Goal: Navigation & Orientation: Find specific page/section

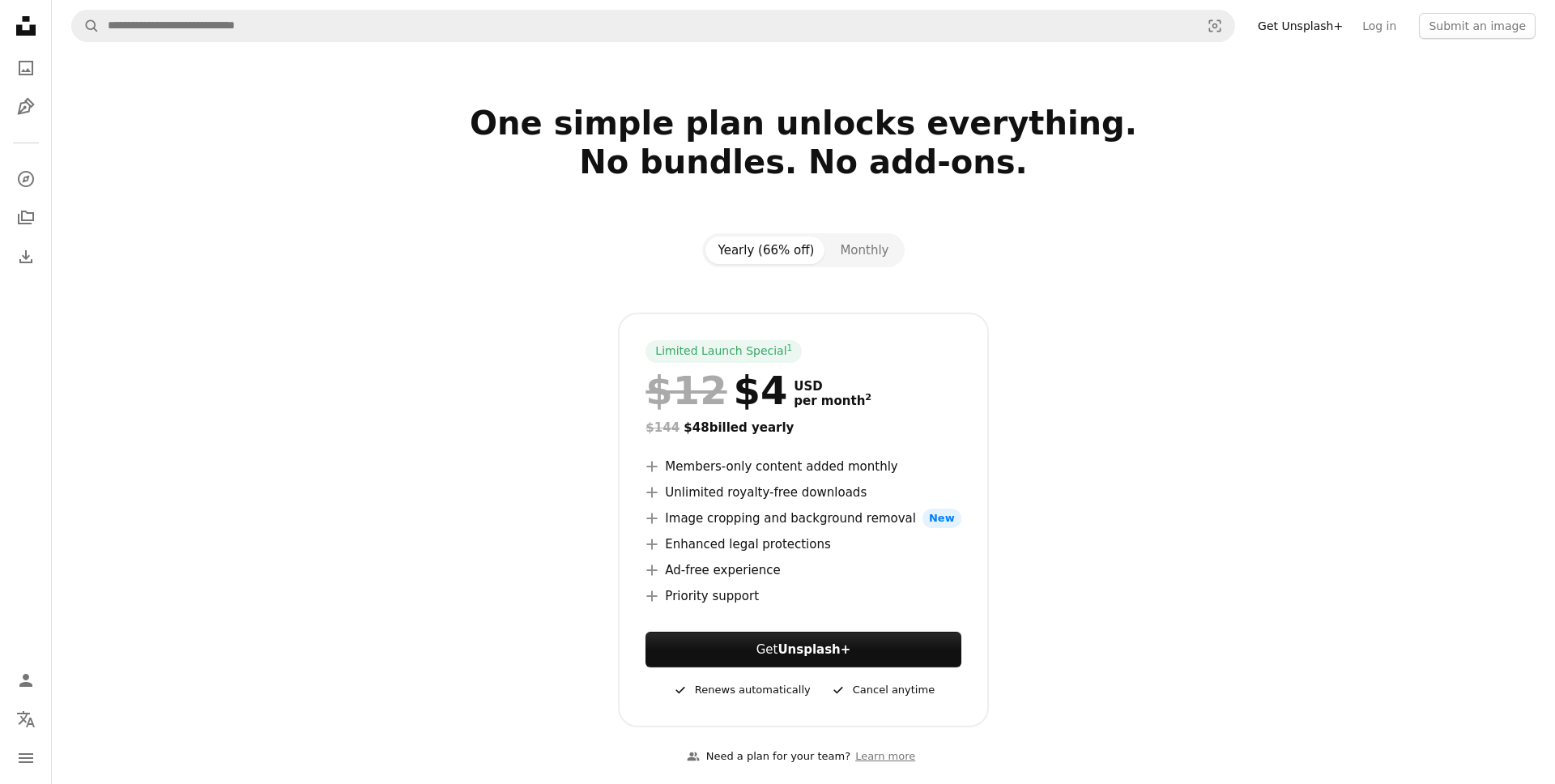
click at [434, 193] on div at bounding box center [804, 200] width 1050 height 39
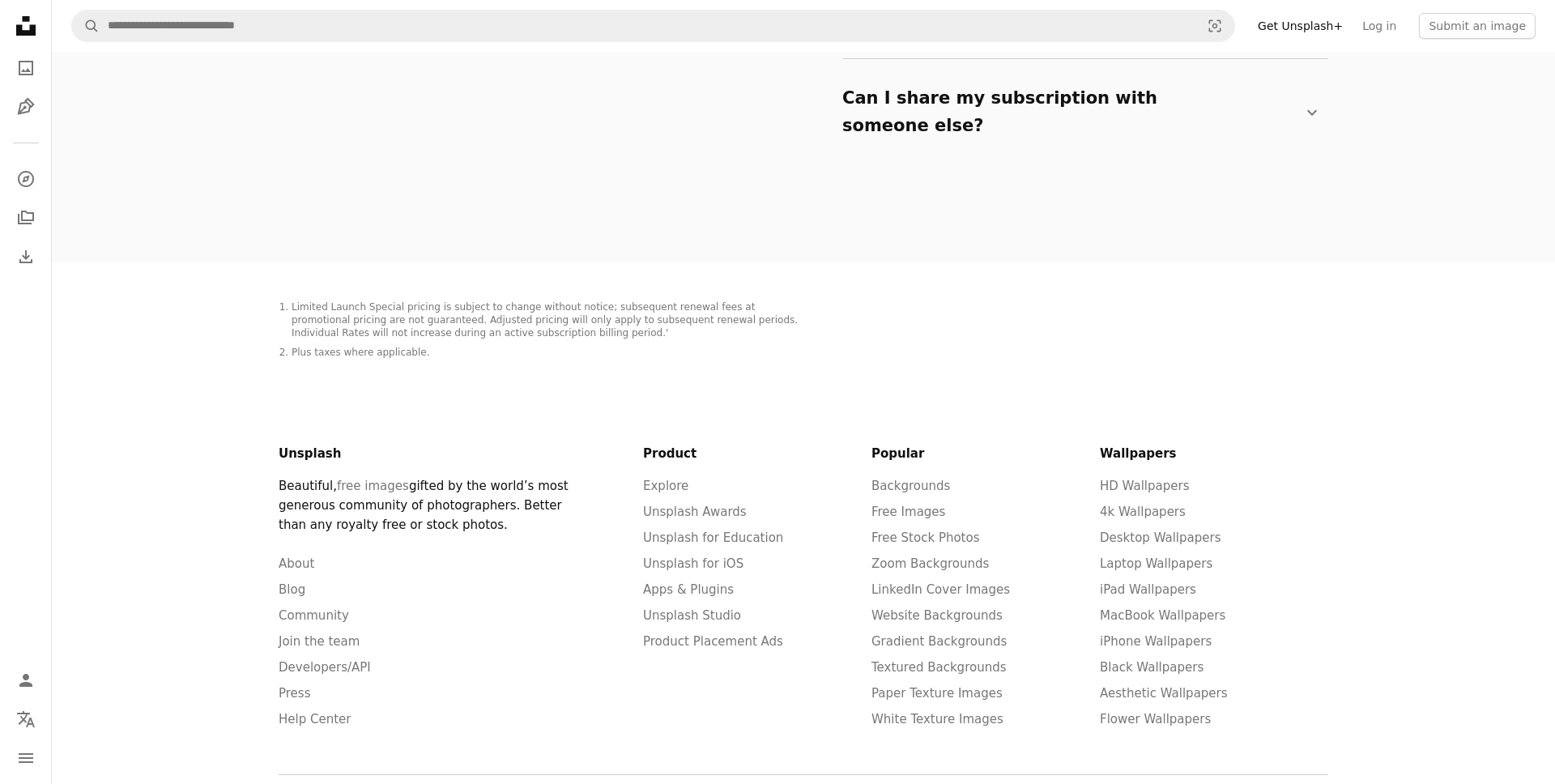
click at [437, 365] on footer "Unsplash Beautiful, free images gifted by the world’s most generous community o…" at bounding box center [804, 615] width 1088 height 499
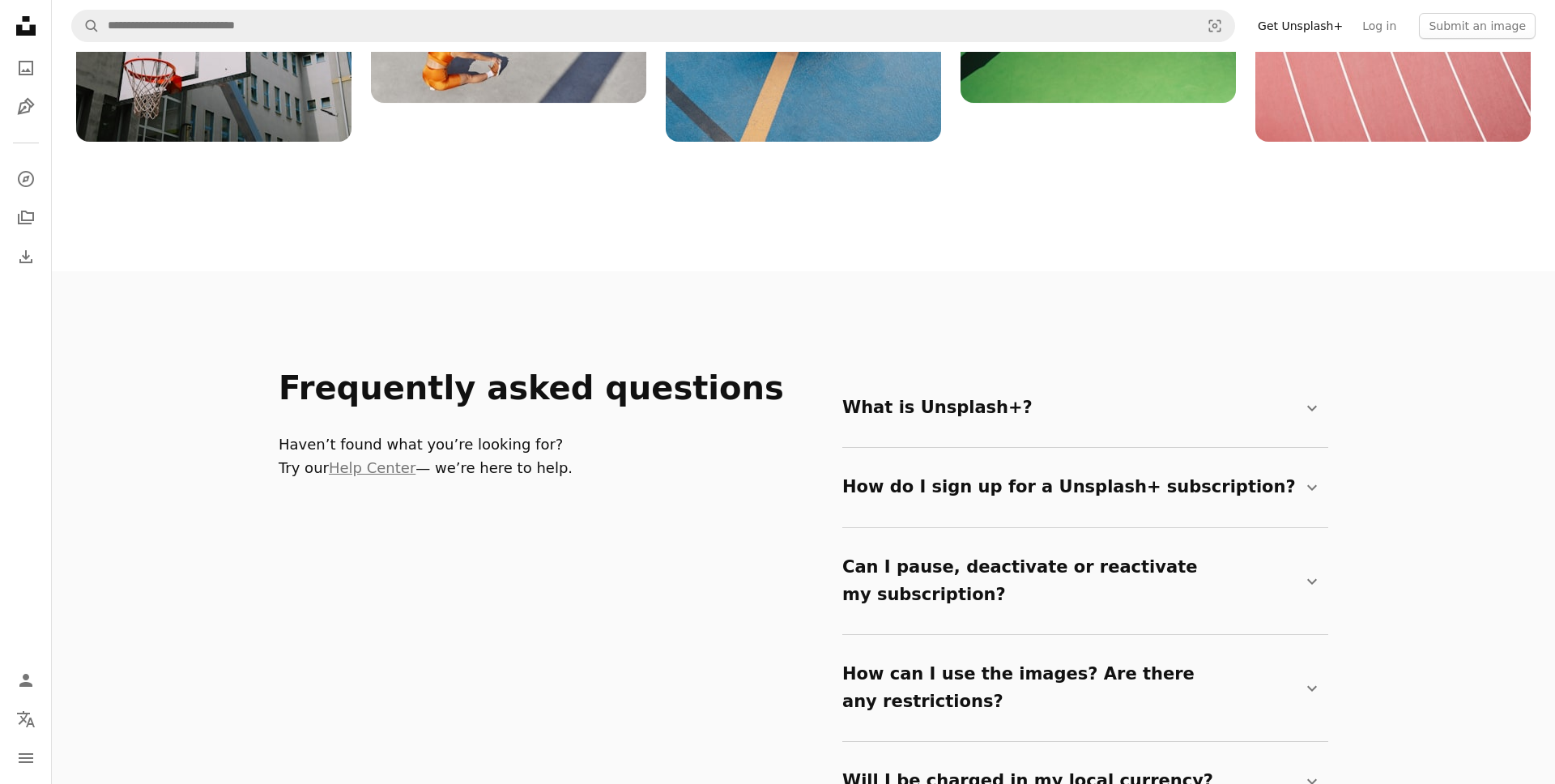
click at [433, 354] on div "Frequently asked questions Haven’t found what you’re looking for? Try our Help …" at bounding box center [804, 648] width 1050 height 754
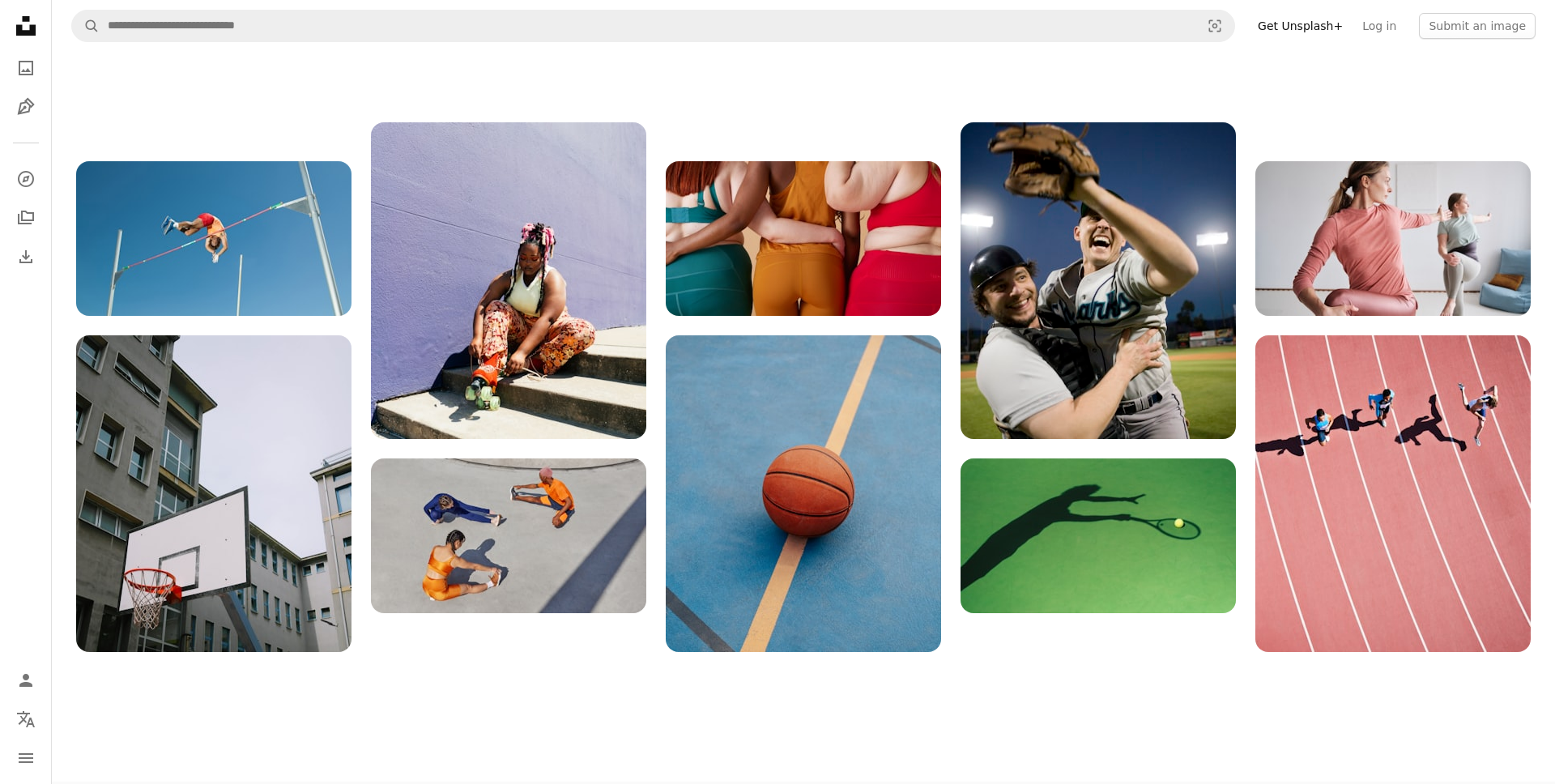
scroll to position [1808, 0]
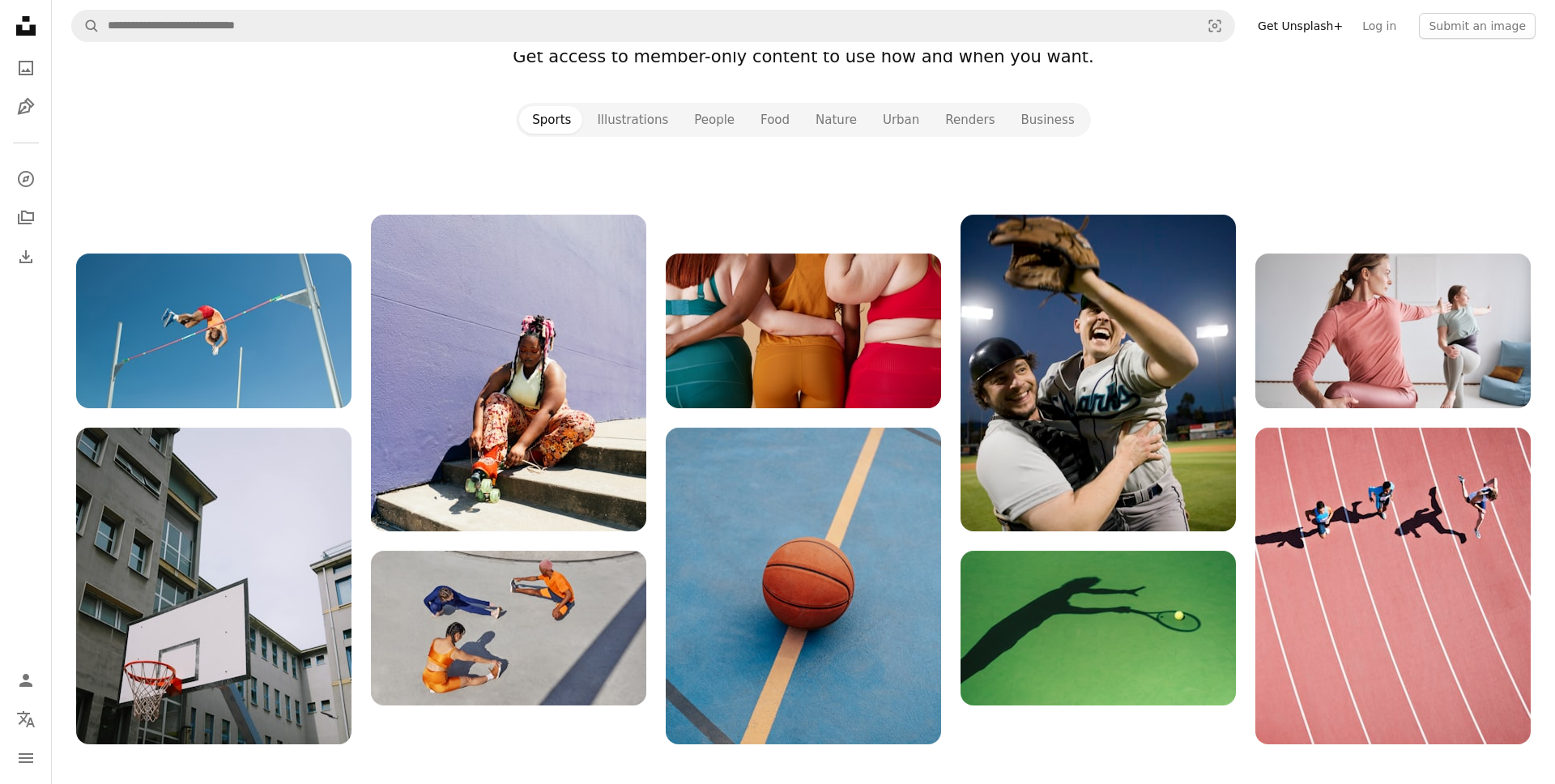
click at [389, 450] on img at bounding box center [508, 373] width 275 height 317
click at [1067, 406] on img at bounding box center [1098, 373] width 275 height 317
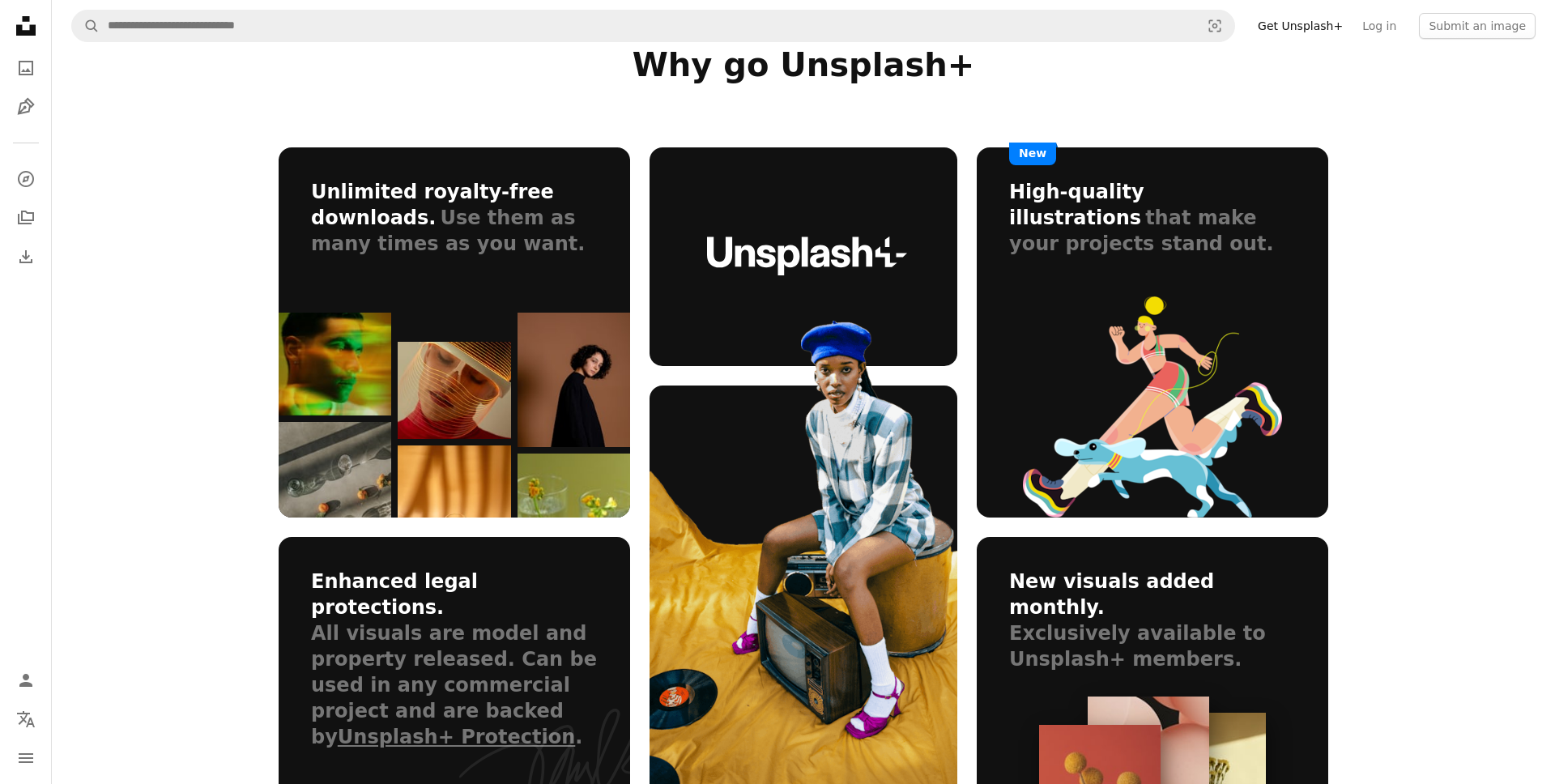
scroll to position [0, 0]
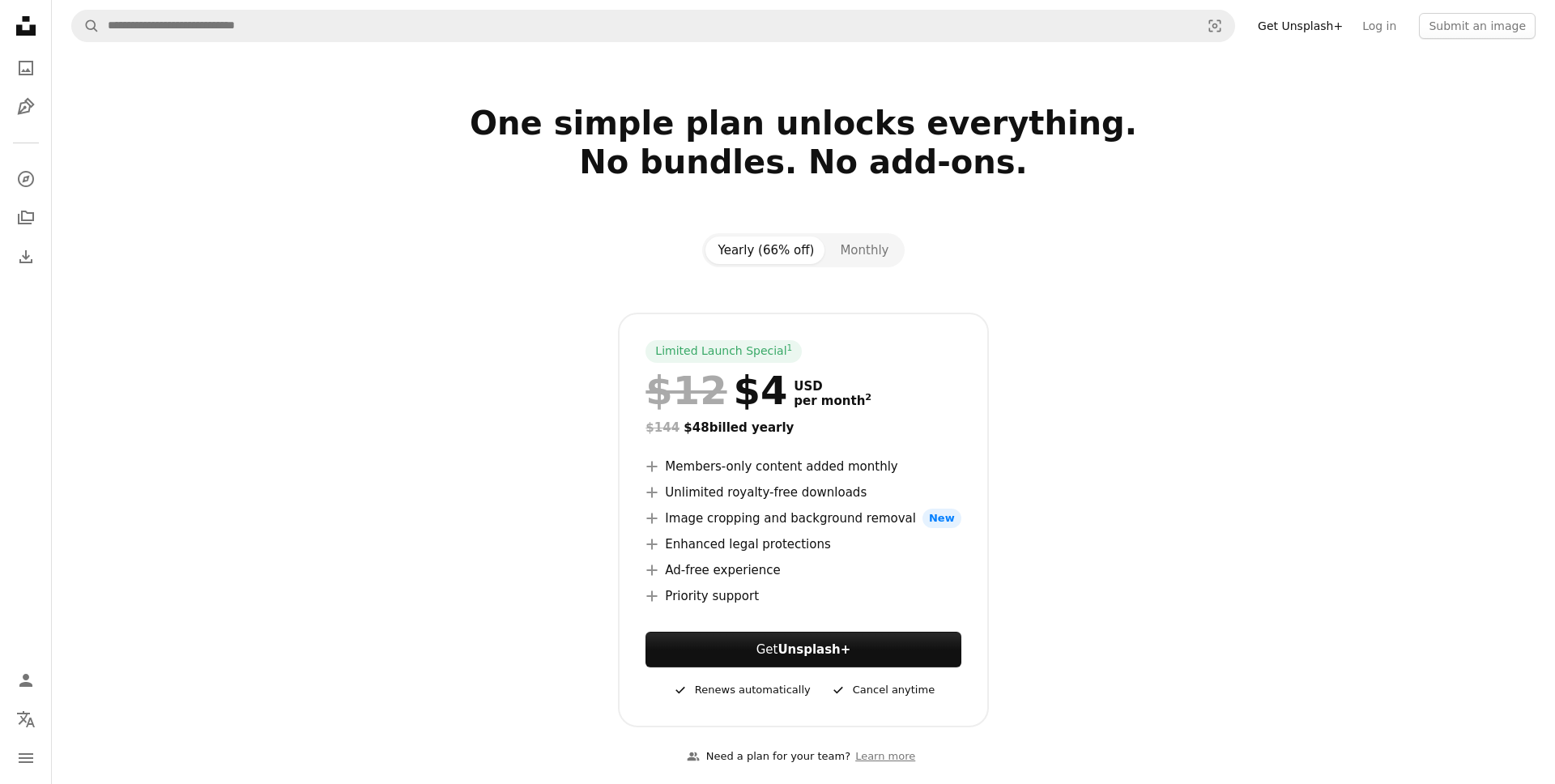
click at [977, 301] on div at bounding box center [804, 290] width 1050 height 45
click at [374, 198] on div at bounding box center [804, 200] width 1050 height 39
click at [24, 66] on icon "A photo" at bounding box center [26, 68] width 19 height 19
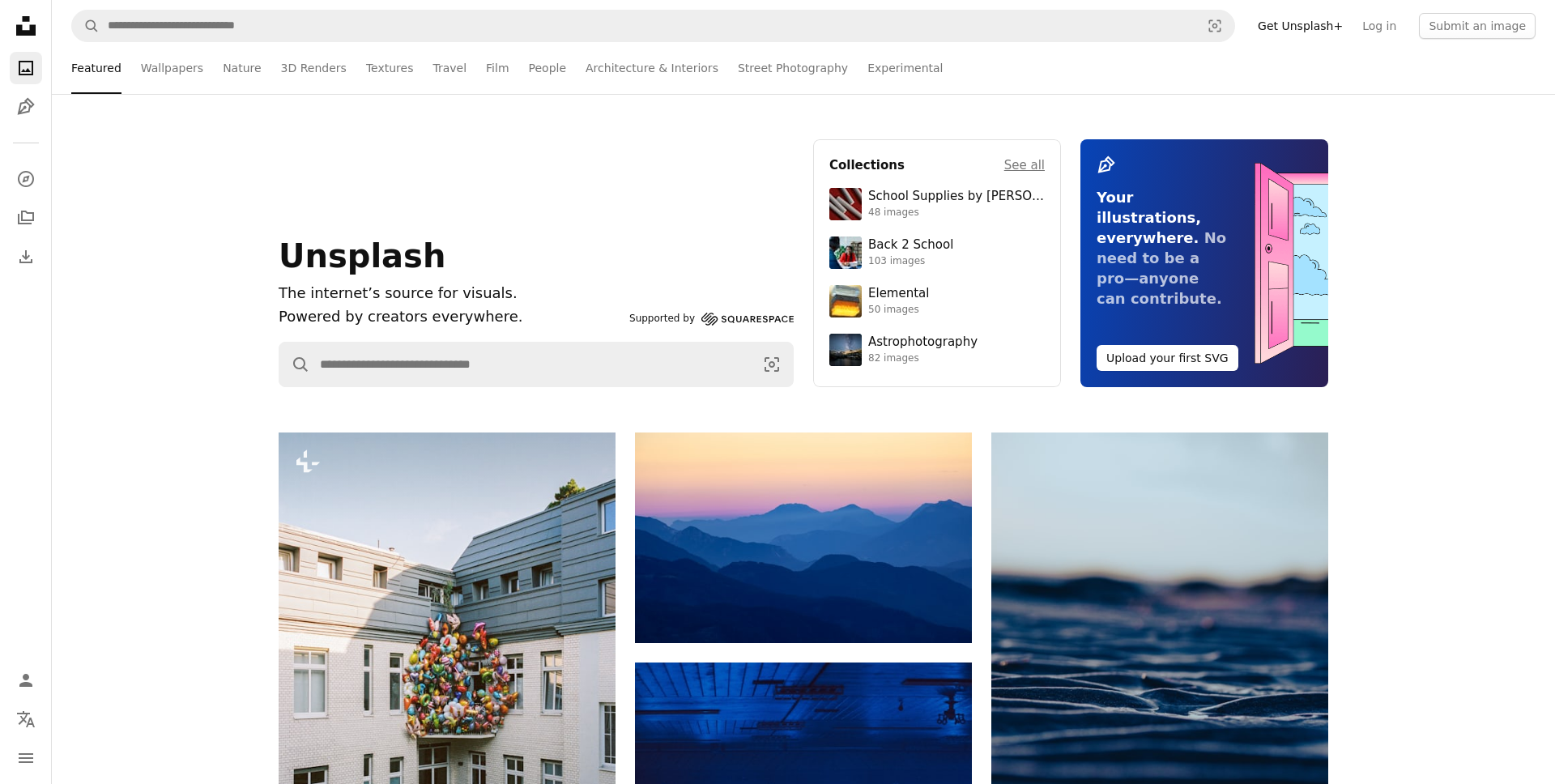
click at [677, 261] on div "Unsplash The internet’s source for visuals. Powered by creators everywhere. Sup…" at bounding box center [536, 283] width 515 height 92
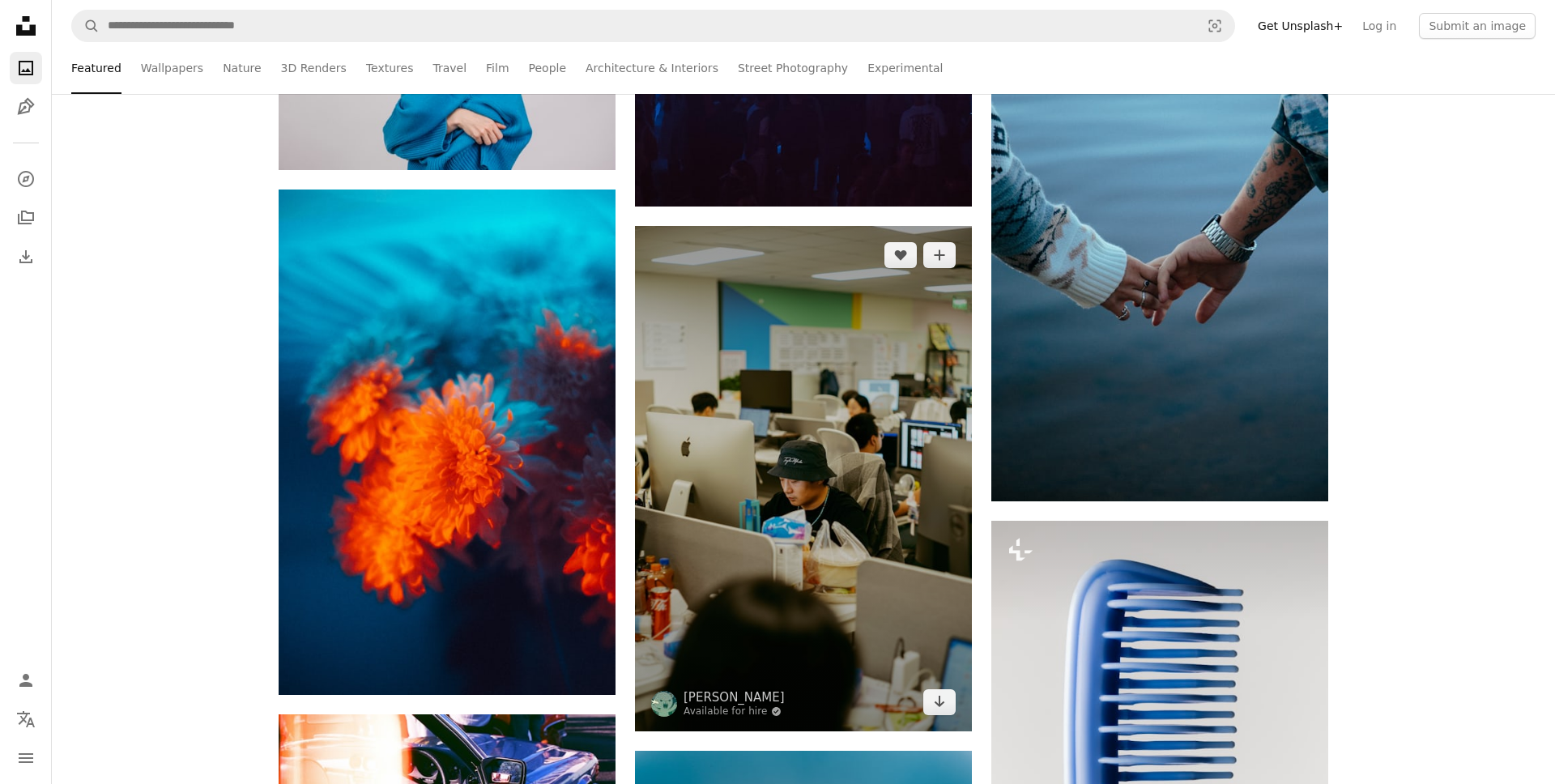
scroll to position [1109, 0]
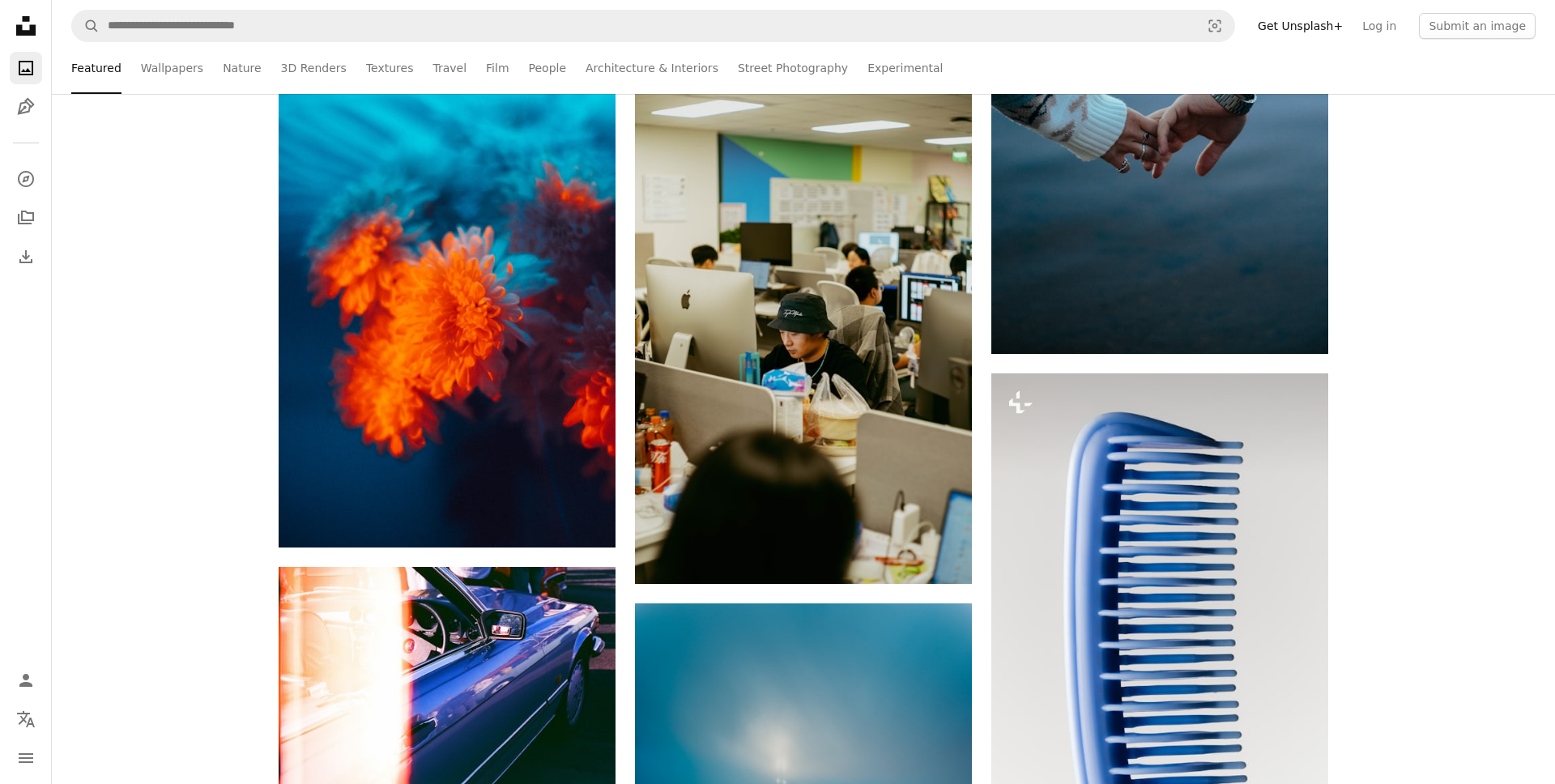
click at [28, 103] on icon "Illustrations" at bounding box center [26, 107] width 17 height 17
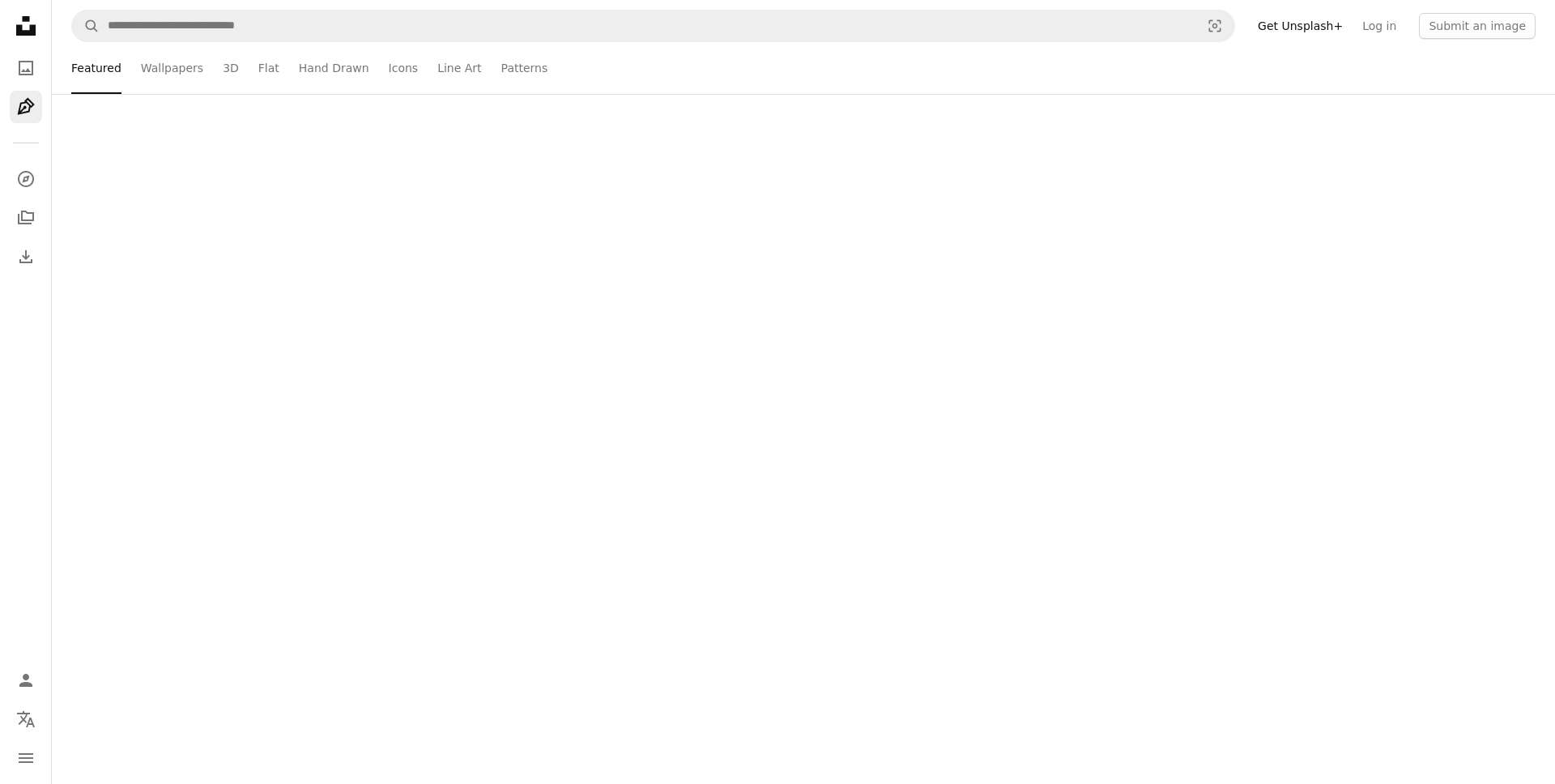
click at [28, 103] on icon "Illustrations" at bounding box center [26, 107] width 17 height 17
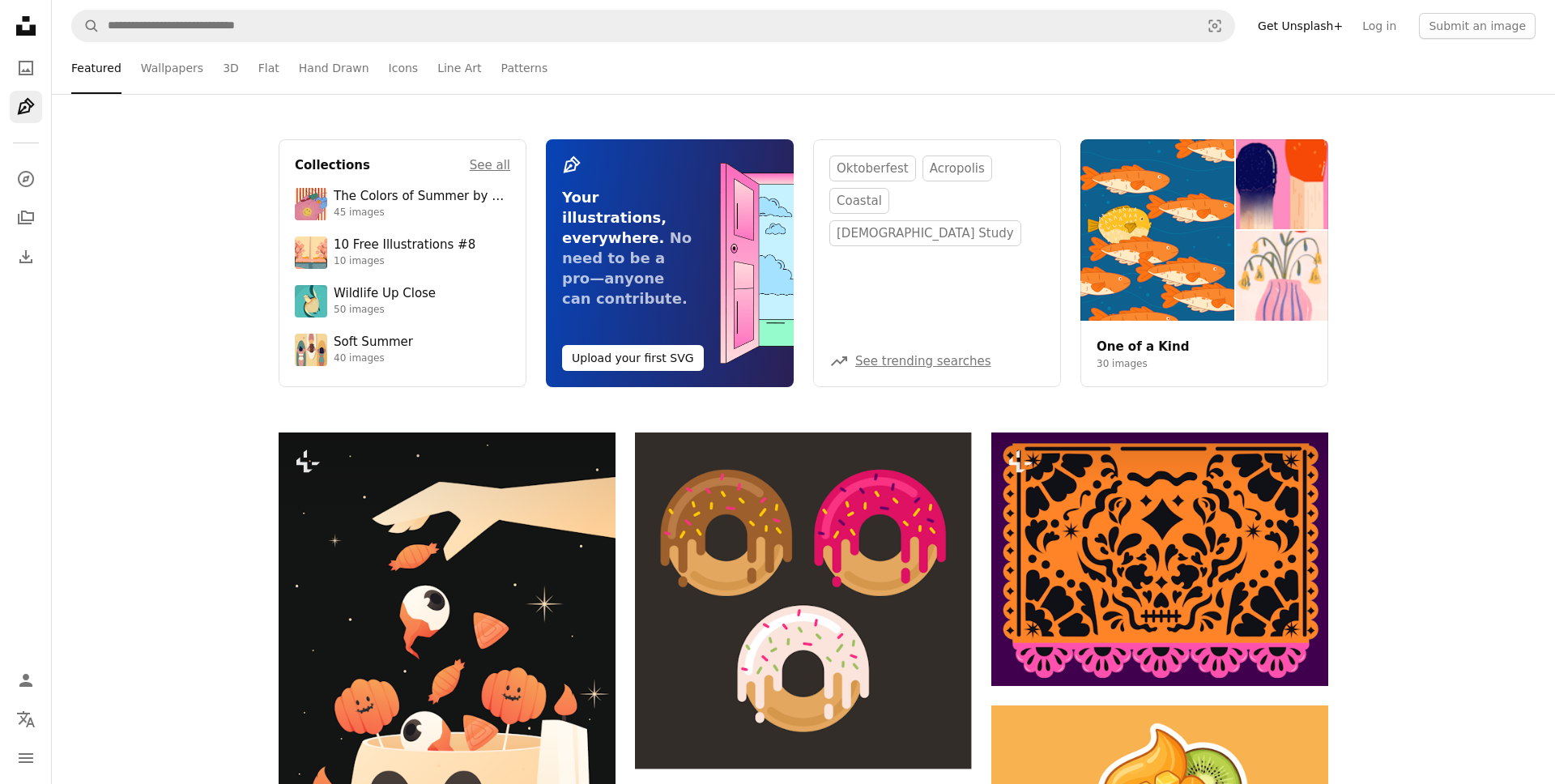
click at [793, 49] on nav "A magnifying glass Visual search Get Unsplash+ Log in Submit an image" at bounding box center [804, 26] width 1504 height 52
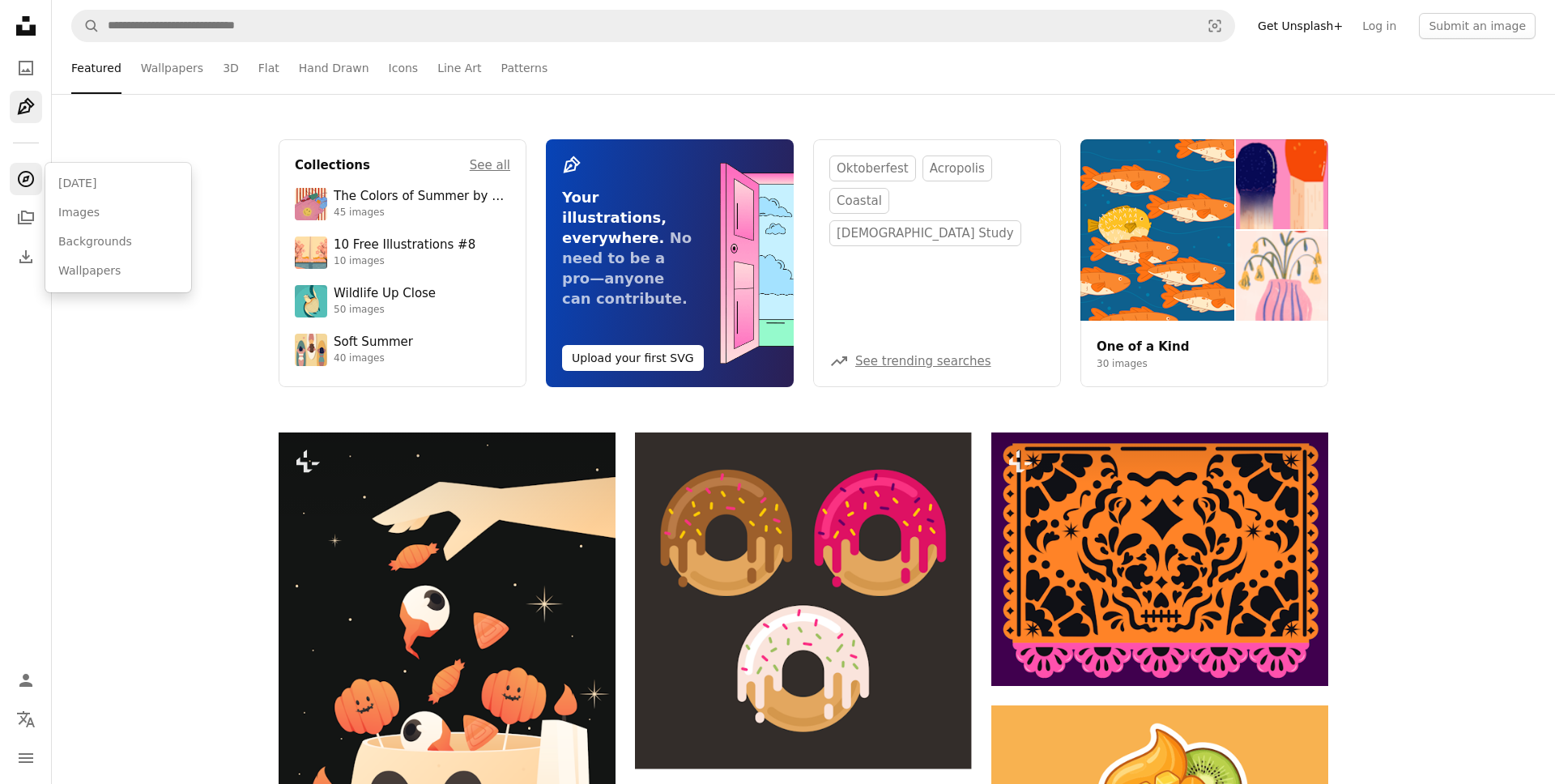
click at [26, 182] on icon "A compass" at bounding box center [26, 178] width 19 height 19
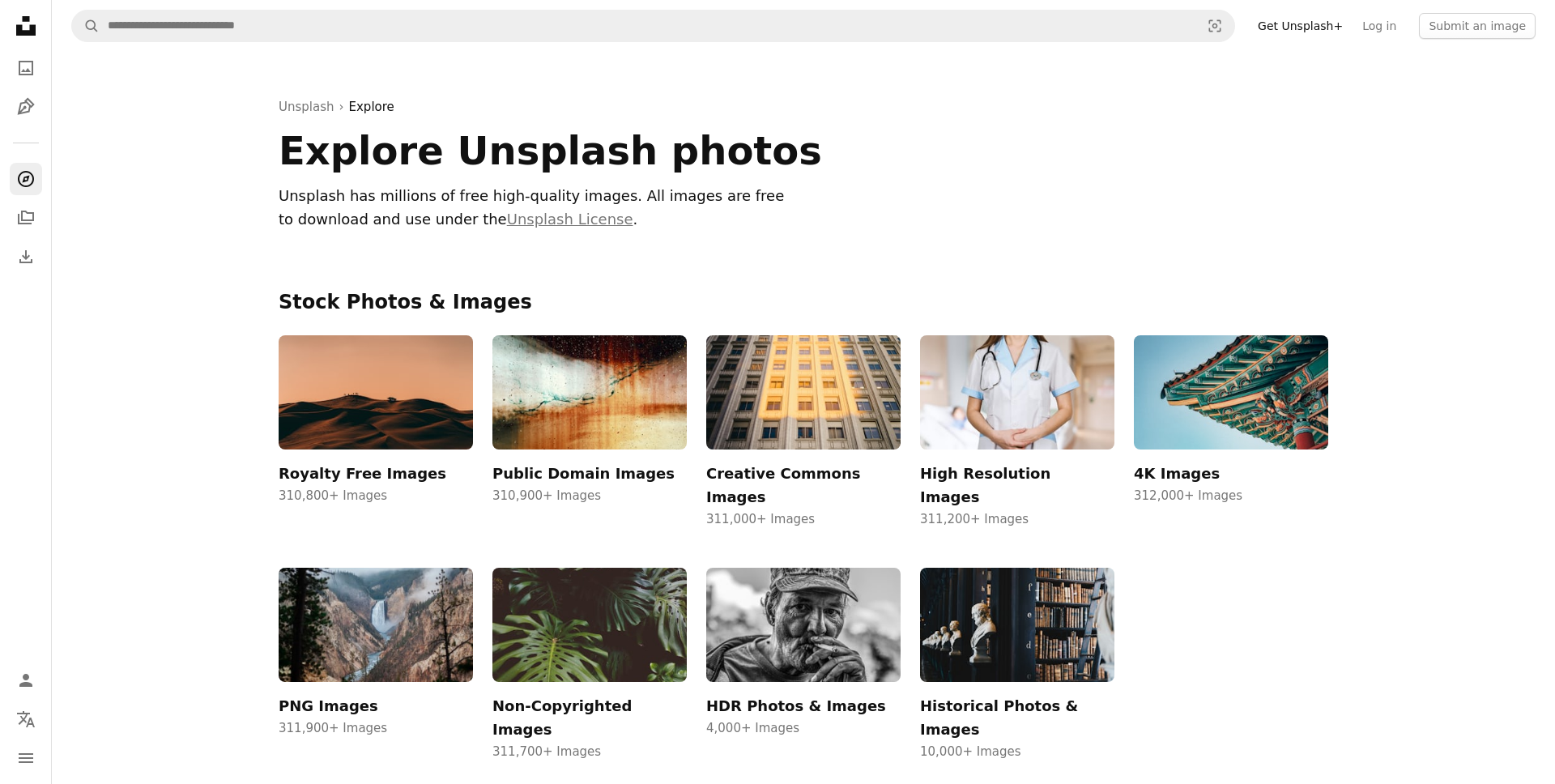
click at [1035, 278] on div "Unsplash › Explore Explore Unsplash photos Unsplash has millions of free high-q…" at bounding box center [804, 171] width 1088 height 238
click at [30, 253] on icon "Download" at bounding box center [26, 257] width 19 height 19
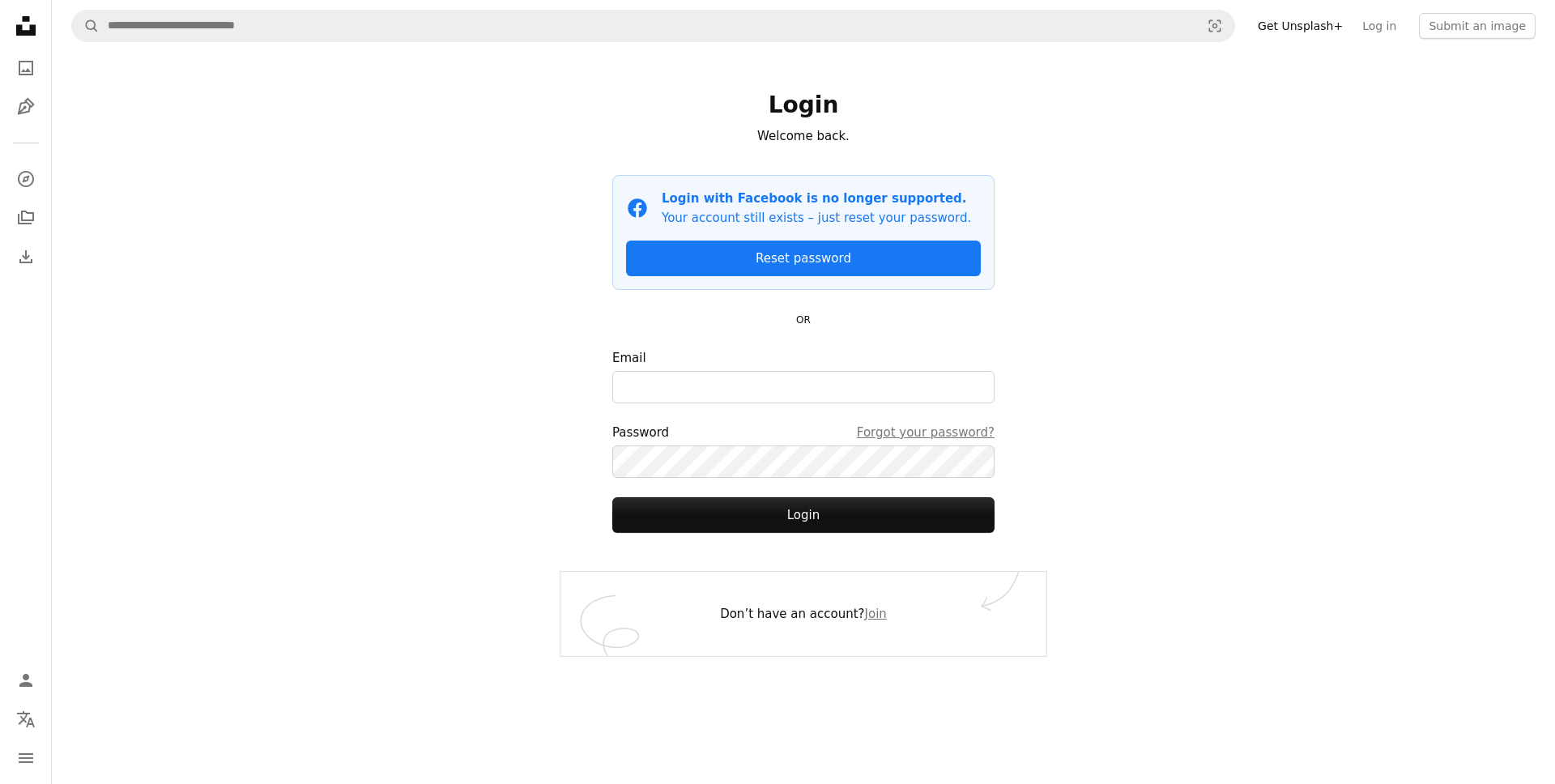
click at [259, 332] on div "A magnifying glass Visual search Get Unsplash+ Log in Submit an image Login Wel…" at bounding box center [804, 392] width 1504 height 784
click at [24, 222] on icon "A stack of folders" at bounding box center [26, 218] width 19 height 19
click at [24, 174] on icon "A compass" at bounding box center [26, 178] width 19 height 19
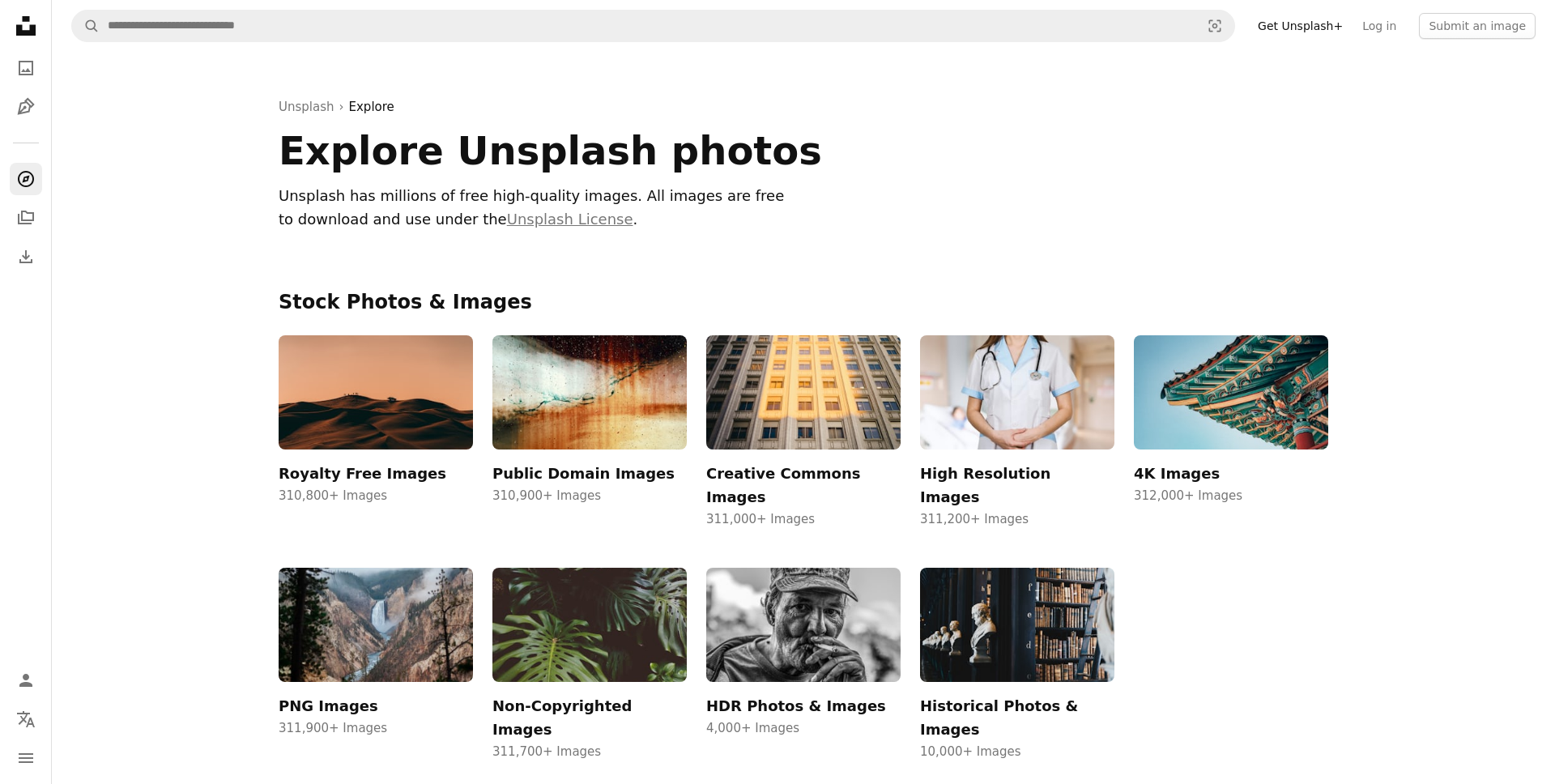
click at [305, 219] on p "Unsplash has millions of free high-quality images. All images are free to downl…" at bounding box center [536, 208] width 515 height 47
click at [1197, 291] on h2 "Stock Photos & Images" at bounding box center [804, 303] width 1050 height 26
